Goal: Find specific page/section: Find specific page/section

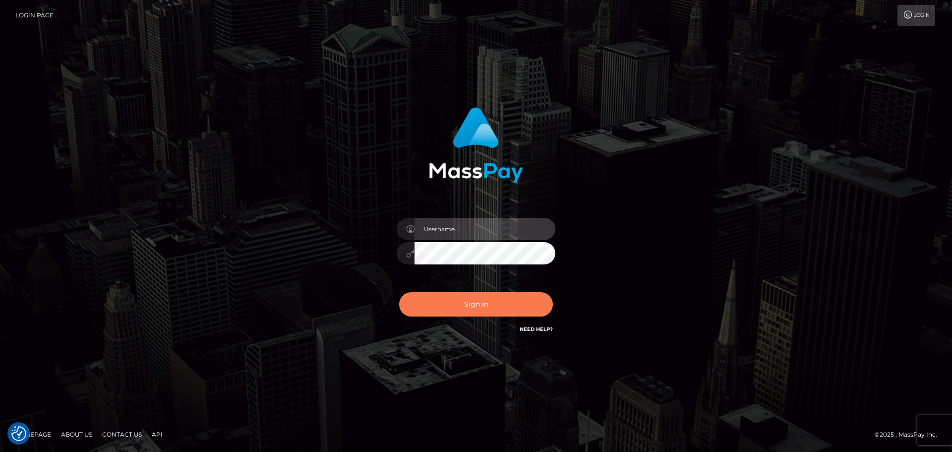
type input "Yassine Slimene"
click at [491, 293] on button "Sign in" at bounding box center [476, 304] width 154 height 24
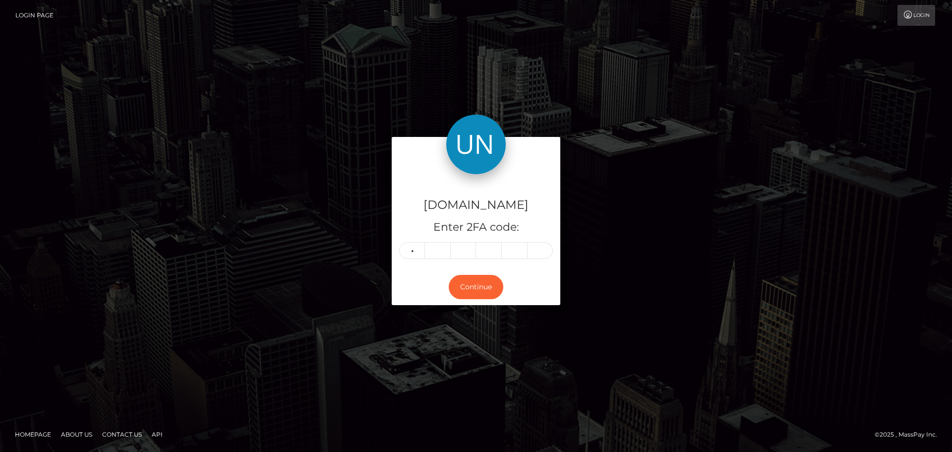
type input "0"
type input "5"
type input "1"
type input "8"
type input "0"
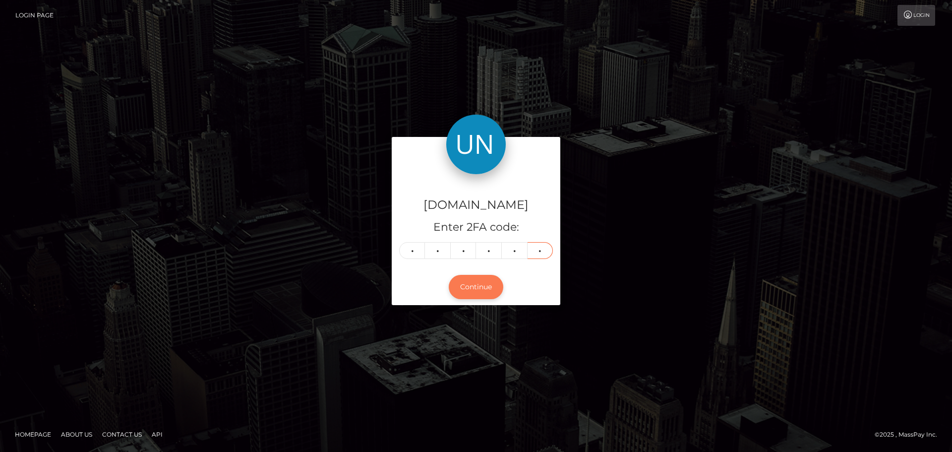
type input "9"
click at [491, 285] on button "Continue" at bounding box center [476, 287] width 55 height 24
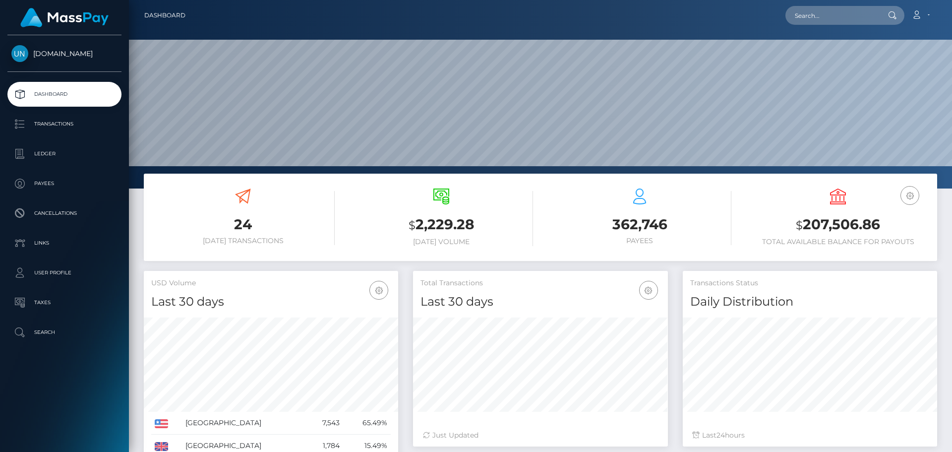
scroll to position [176, 255]
click at [824, 7] on input "text" at bounding box center [831, 15] width 93 height 19
paste input "ileatiago@gmail.com"
type input "ileatiago@gmail.com"
paste input "9y2k5w5y6v@privaterelay.appleid.com"
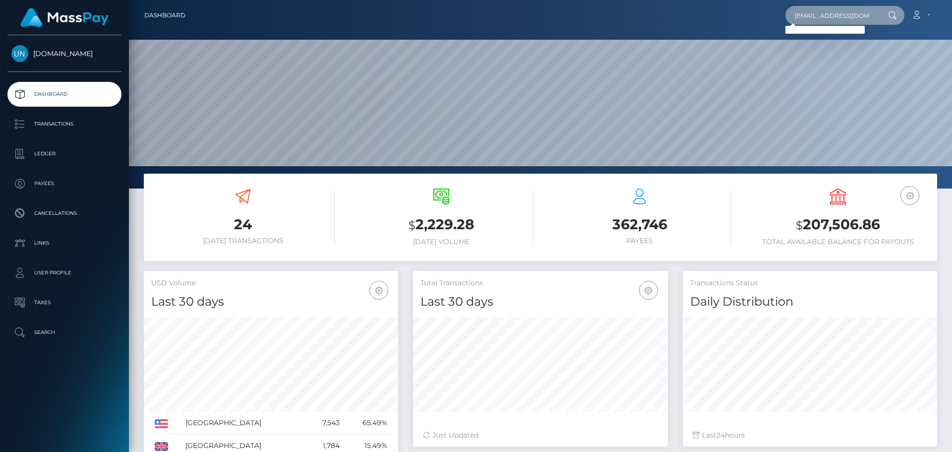
scroll to position [0, 41]
type input "9y2k5w5y6v@privaterelay.appleid.com"
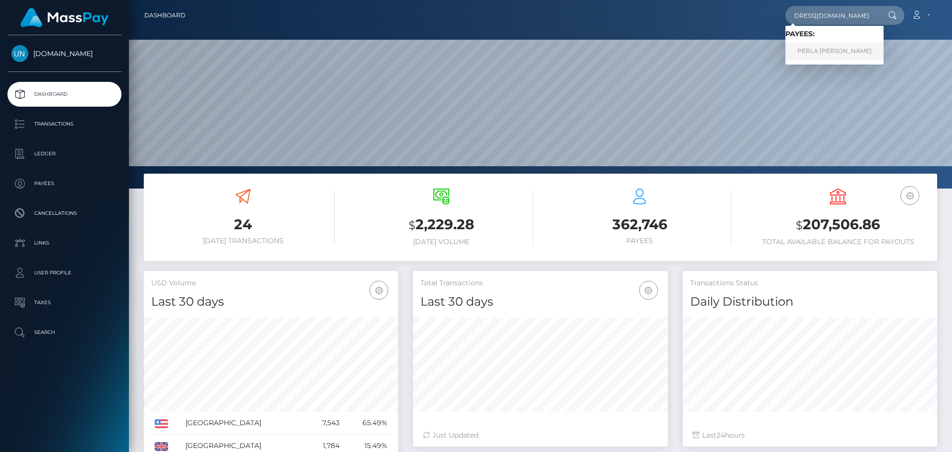
click at [833, 48] on link "PERLA CRISTAL GARCIA RAMOS" at bounding box center [834, 51] width 98 height 18
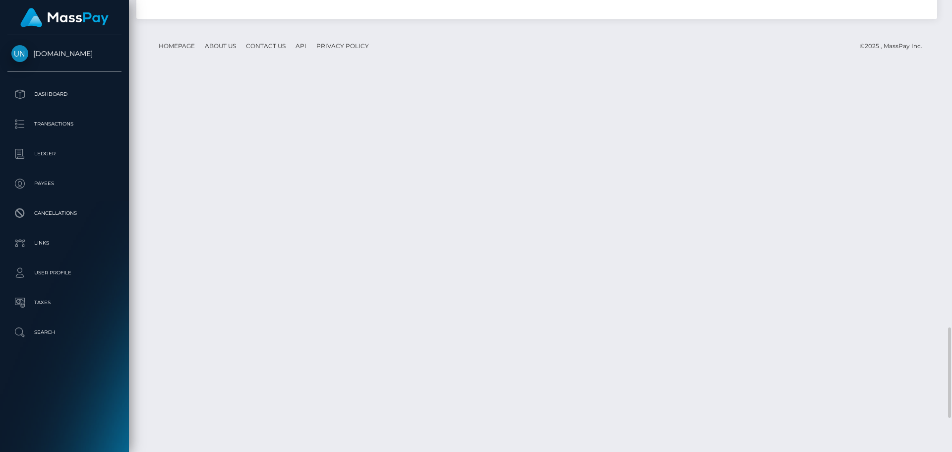
scroll to position [1806, 0]
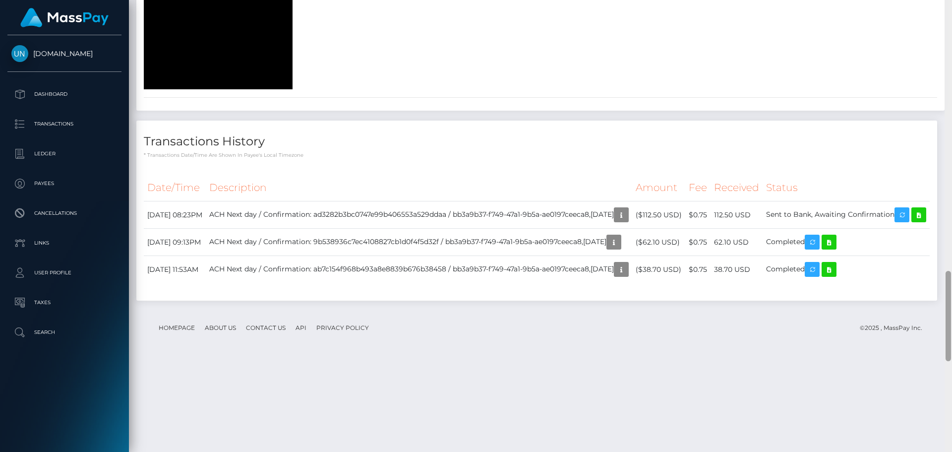
click at [945, 2] on div at bounding box center [948, 226] width 7 height 452
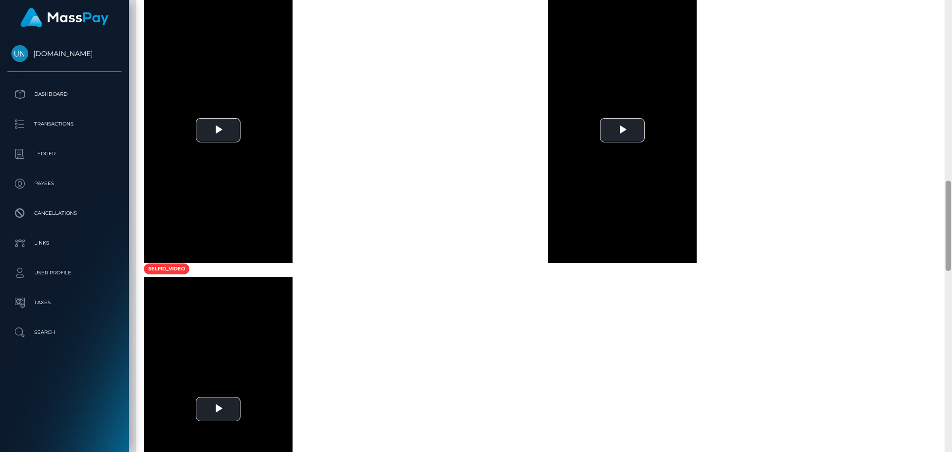
click at [945, 2] on div at bounding box center [948, 226] width 7 height 452
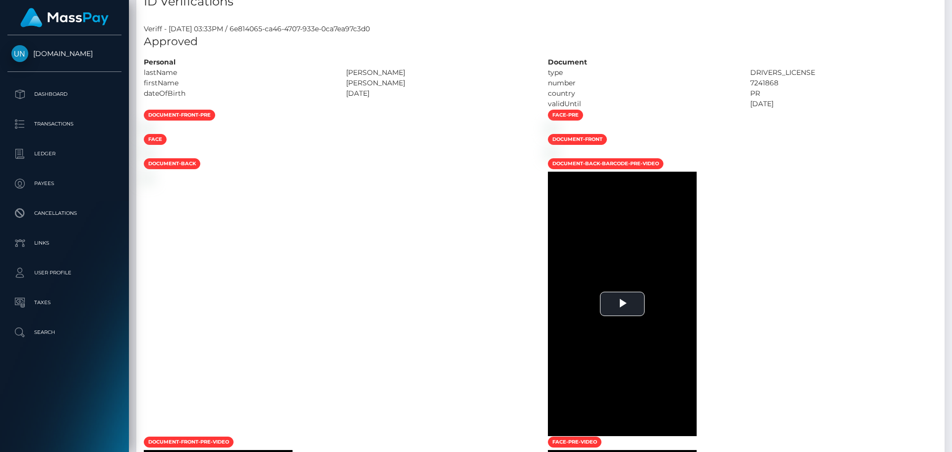
click at [945, 2] on div "Customer Profile Loading... Loading..." at bounding box center [540, 226] width 823 height 452
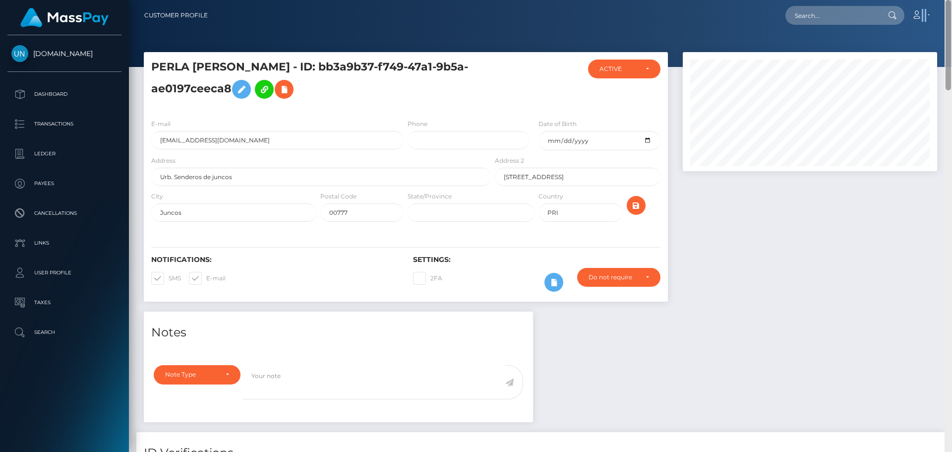
click at [945, 2] on nav "Customer Profile Loading... Loading... Account" at bounding box center [540, 15] width 823 height 31
click at [819, 23] on input "text" at bounding box center [831, 15] width 93 height 19
paste input "[EMAIL_ADDRESS][DOMAIN_NAME]"
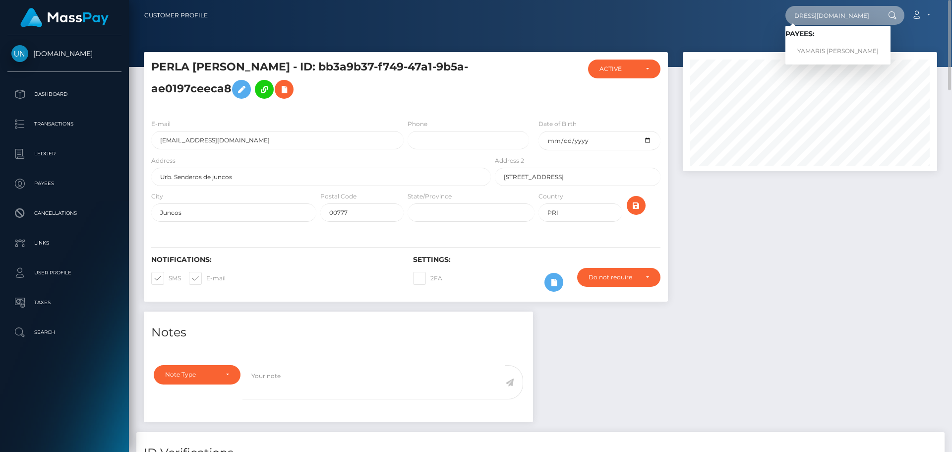
type input "[EMAIL_ADDRESS][DOMAIN_NAME]"
click at [816, 48] on link "YAMARIS NICOLE ARROYO TIRADO" at bounding box center [837, 51] width 105 height 18
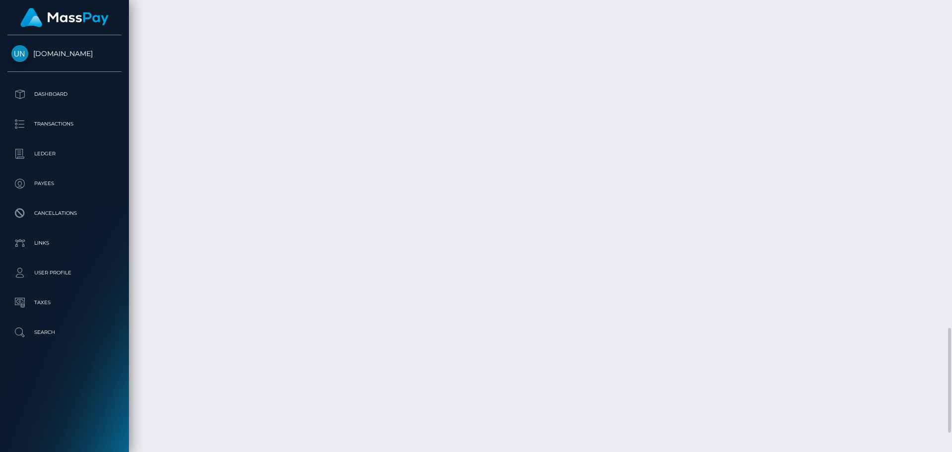
scroll to position [1460, 0]
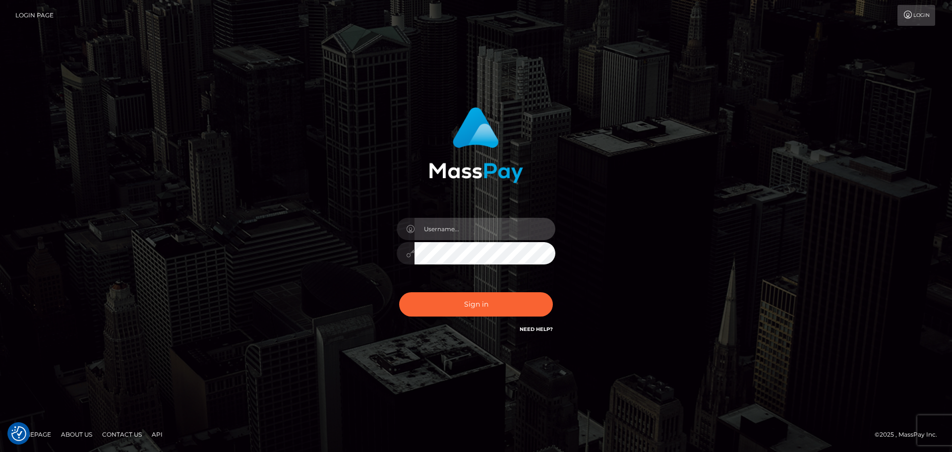
type input "[PERSON_NAME]"
click at [484, 284] on div "[PERSON_NAME]" at bounding box center [476, 248] width 174 height 76
click at [484, 286] on div "Yassine Slimene" at bounding box center [476, 248] width 174 height 76
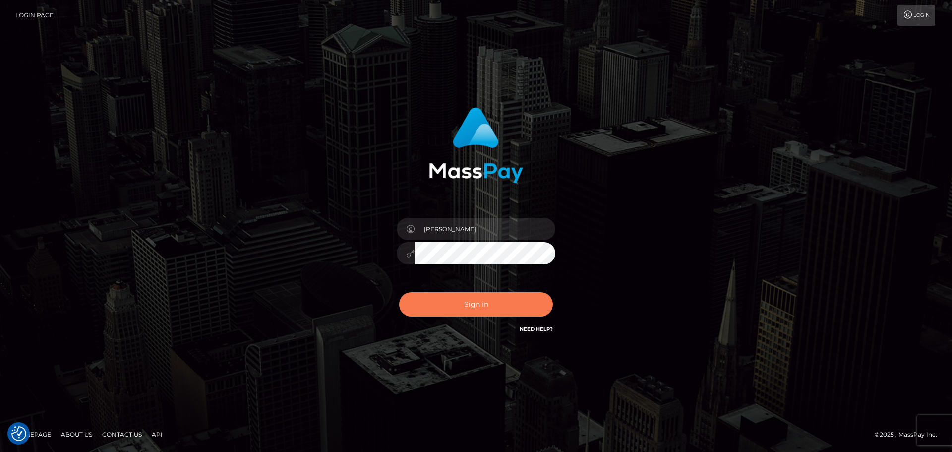
click at [484, 297] on button "Sign in" at bounding box center [476, 304] width 154 height 24
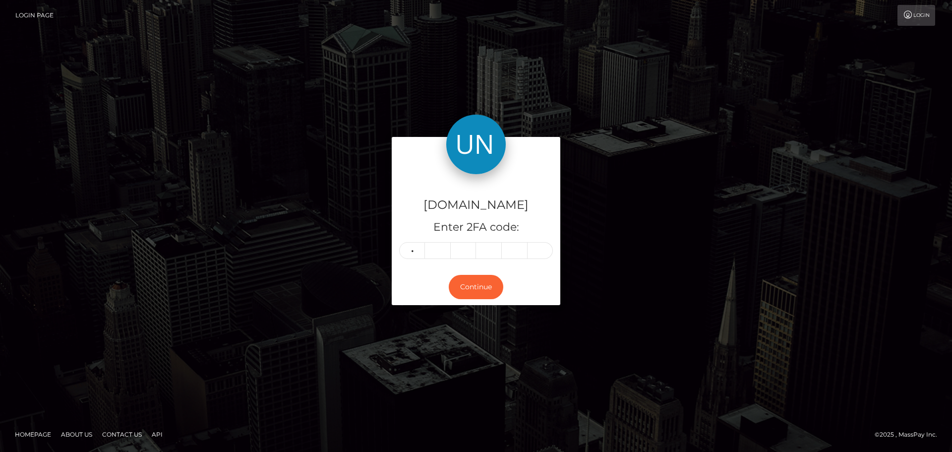
type input "9"
type input "5"
type input "3"
type input "8"
type input "5"
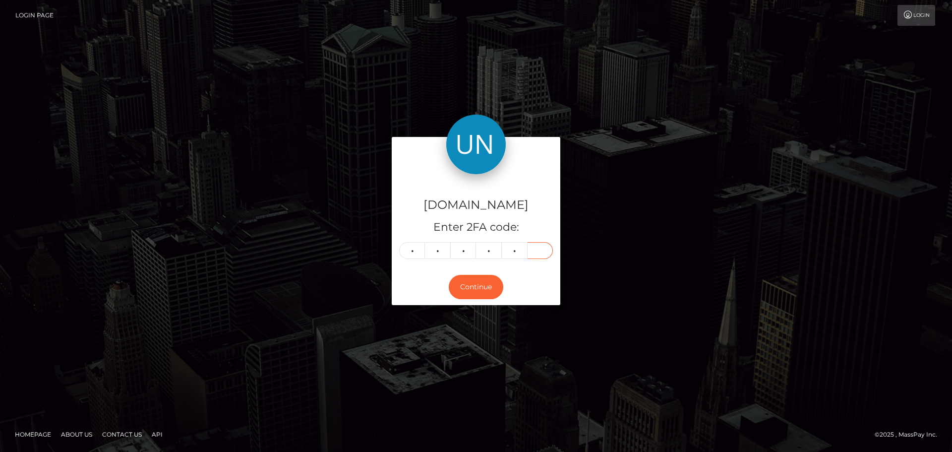
type input "8"
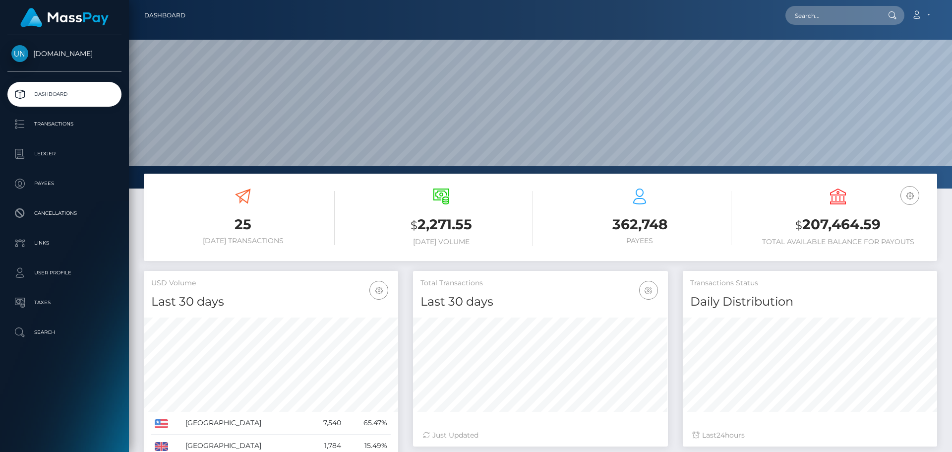
scroll to position [176, 255]
click at [811, 19] on input "text" at bounding box center [831, 15] width 93 height 19
paste input "[EMAIL_ADDRESS][DOMAIN_NAME]"
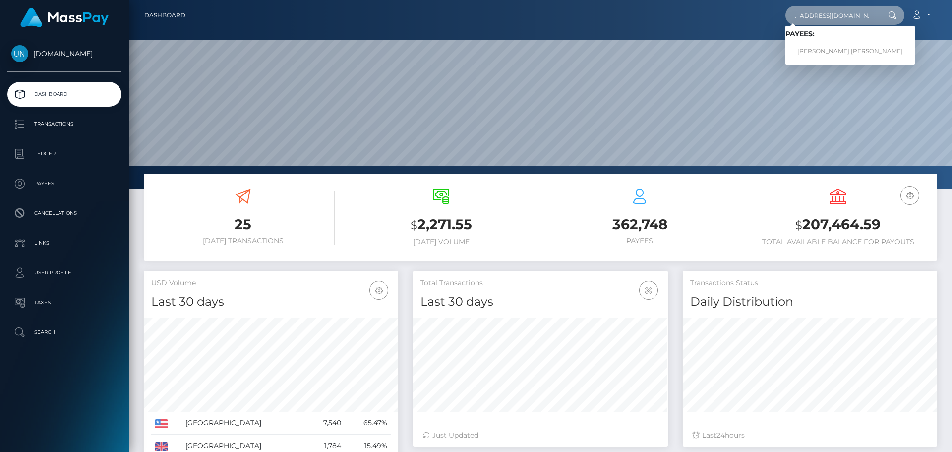
type input "[EMAIL_ADDRESS][DOMAIN_NAME]"
click at [807, 50] on link "KAILEY MECHENZEE LUNSFORD" at bounding box center [849, 51] width 129 height 18
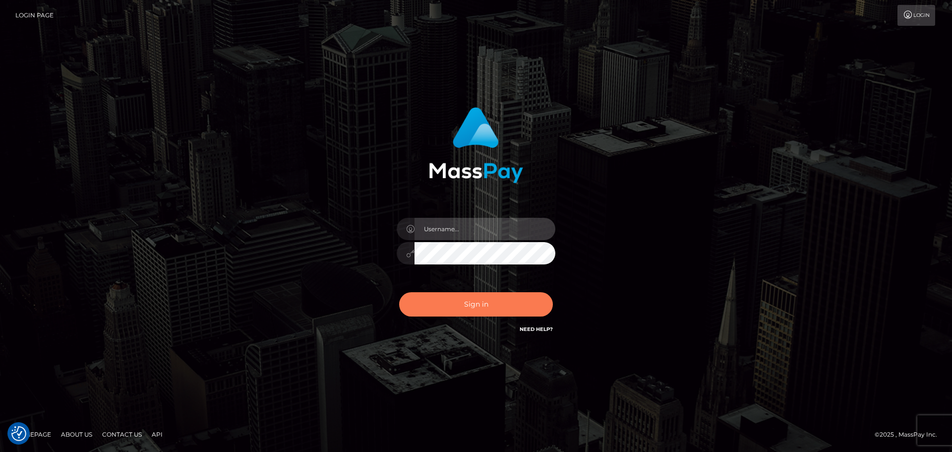
type input "[PERSON_NAME]"
click at [436, 300] on button "Sign in" at bounding box center [476, 304] width 154 height 24
type input "[PERSON_NAME]"
click at [479, 298] on button "Sign in" at bounding box center [476, 304] width 154 height 24
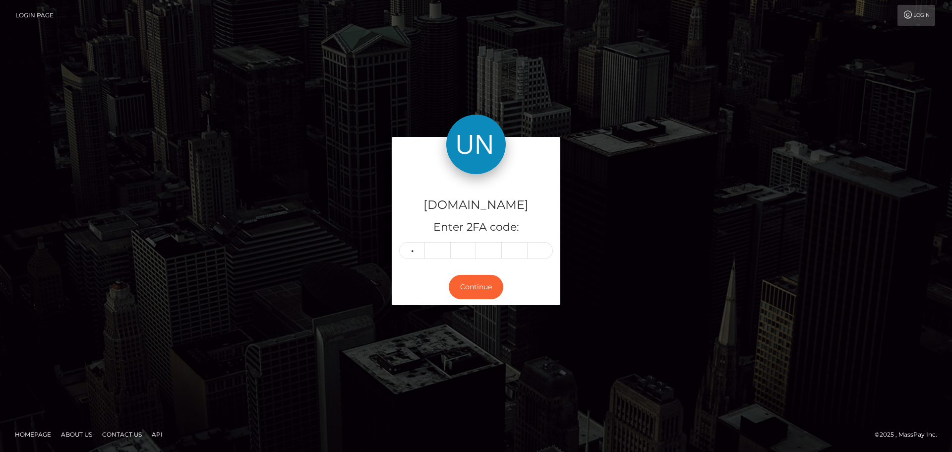
type input "4"
type input "6"
type input "0"
type input "2"
type input "5"
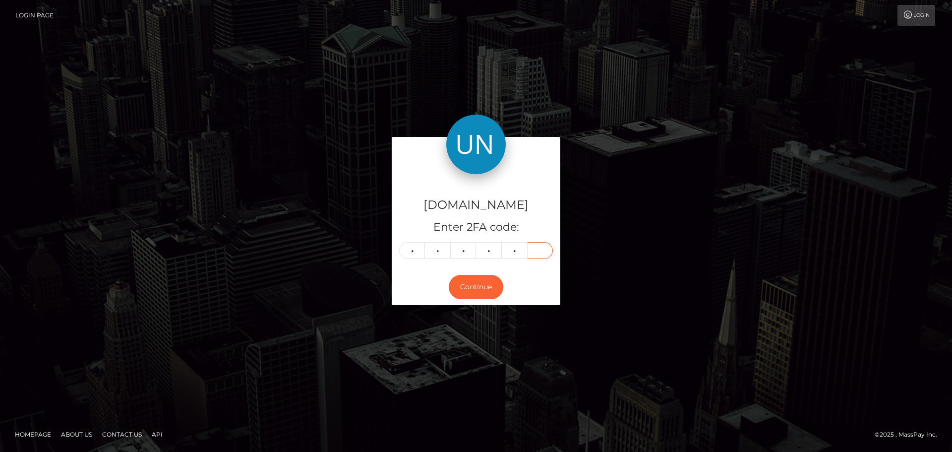
type input "2"
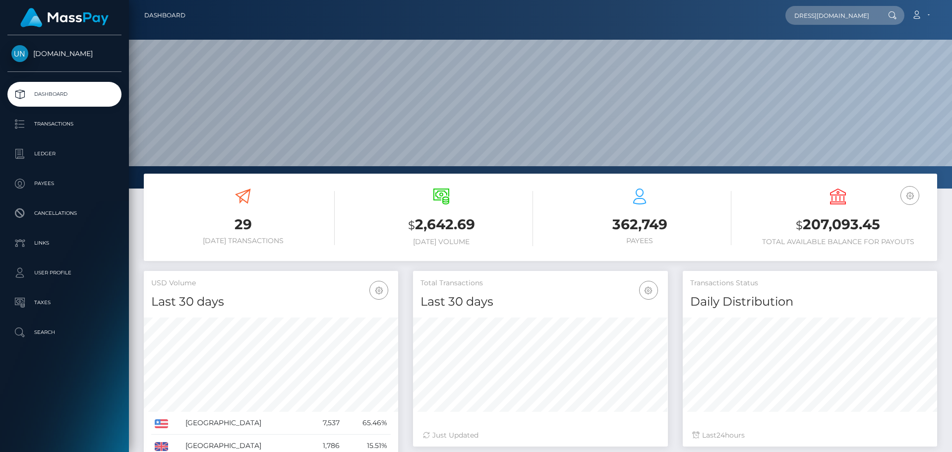
scroll to position [176, 255]
type input "g99kkswwnf@privaterelay.appleid.com"
click at [826, 50] on link "Lisa peirera" at bounding box center [824, 51] width 79 height 18
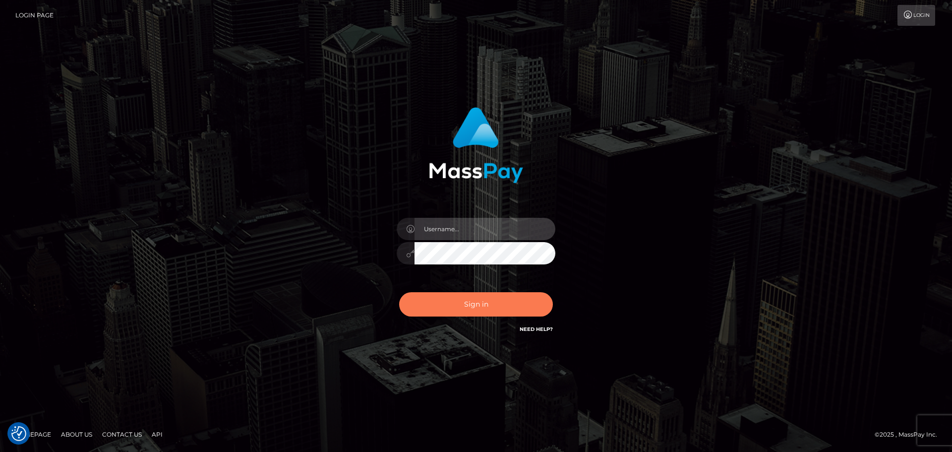
type input "[PERSON_NAME]"
click at [504, 314] on button "Sign in" at bounding box center [476, 304] width 154 height 24
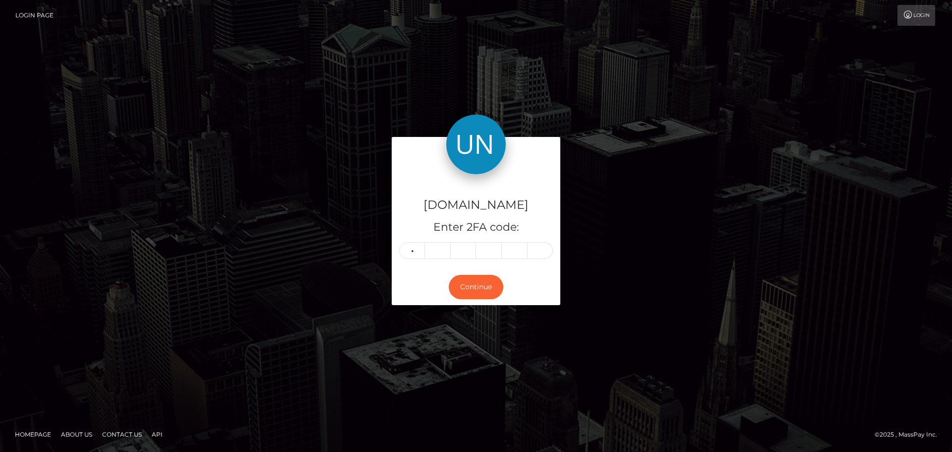
type input "0"
type input "7"
type input "6"
type input "1"
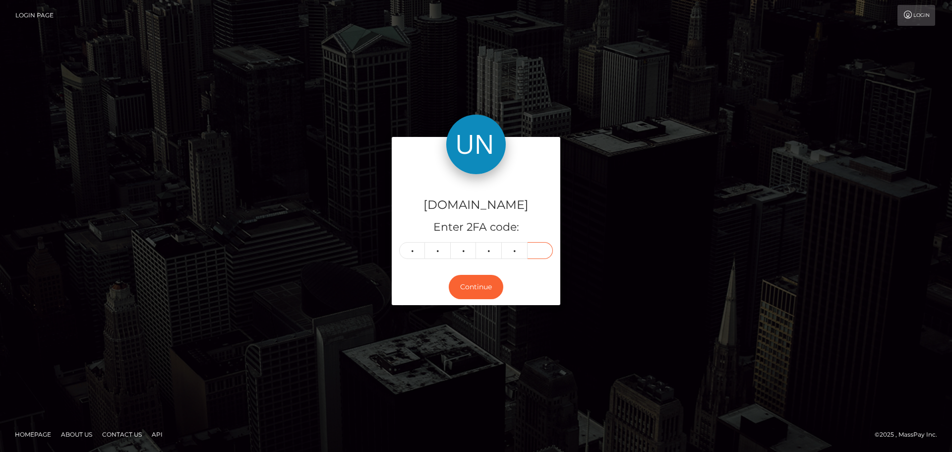
type input "7"
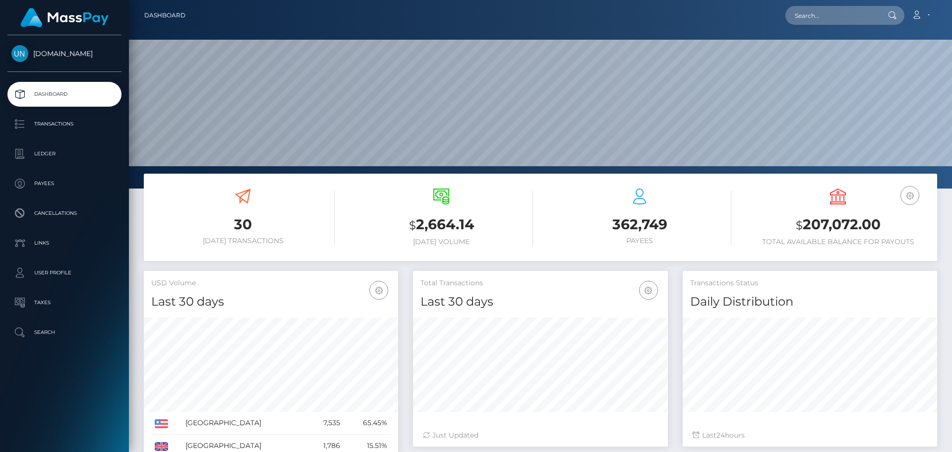
scroll to position [176, 255]
drag, startPoint x: 0, startPoint y: 0, endPoint x: 848, endPoint y: 22, distance: 848.6
click at [848, 22] on input "text" at bounding box center [831, 15] width 93 height 19
paste input "katelynnfee18@gmail.com"
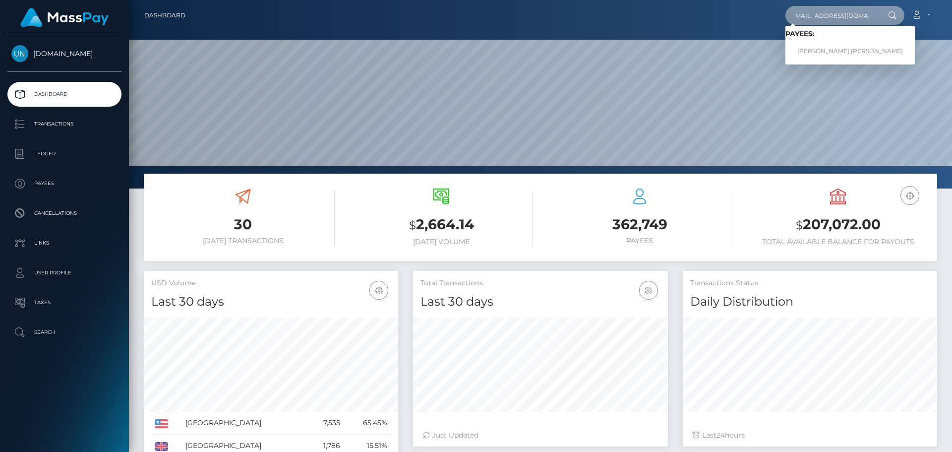
type input "[EMAIL_ADDRESS][DOMAIN_NAME]"
click at [828, 45] on link "COURTNEY NICOLA ELLEN MARGARET FIELDING" at bounding box center [849, 51] width 129 height 18
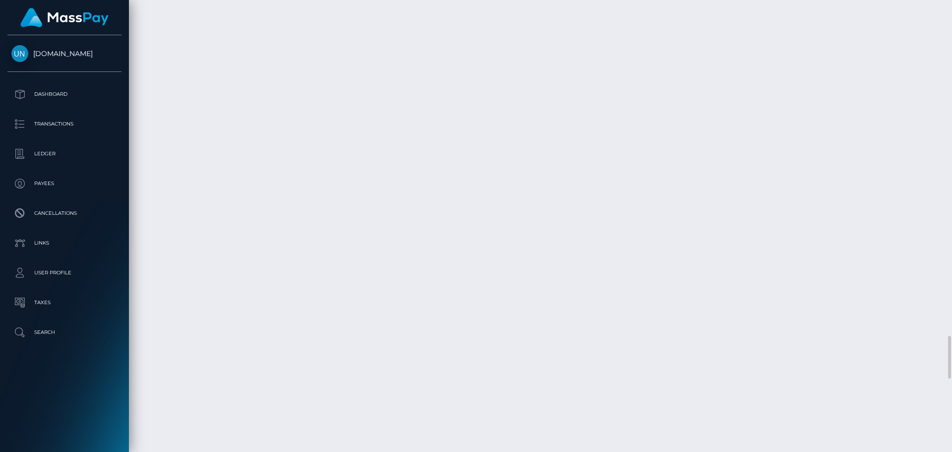
scroll to position [3619, 0]
